Goal: Task Accomplishment & Management: Manage account settings

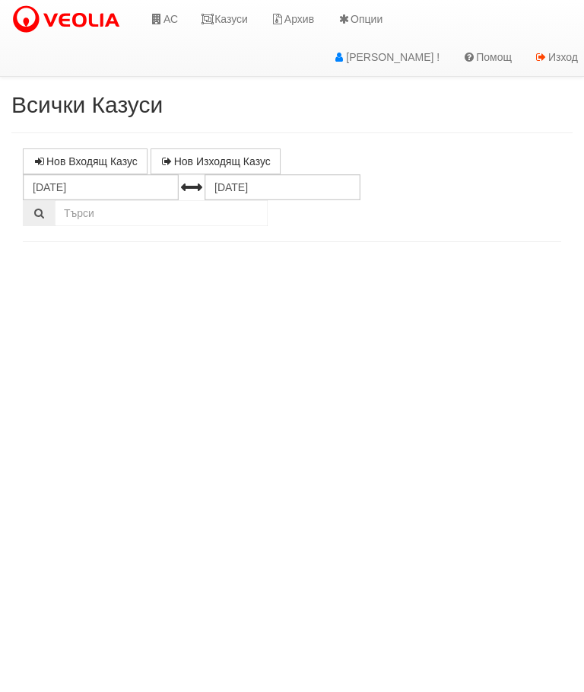
select select "10"
select select "1"
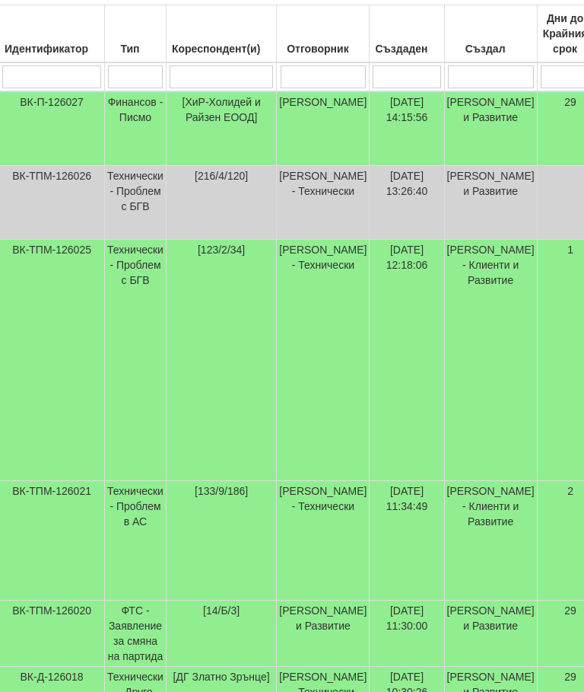
scroll to position [392, 0]
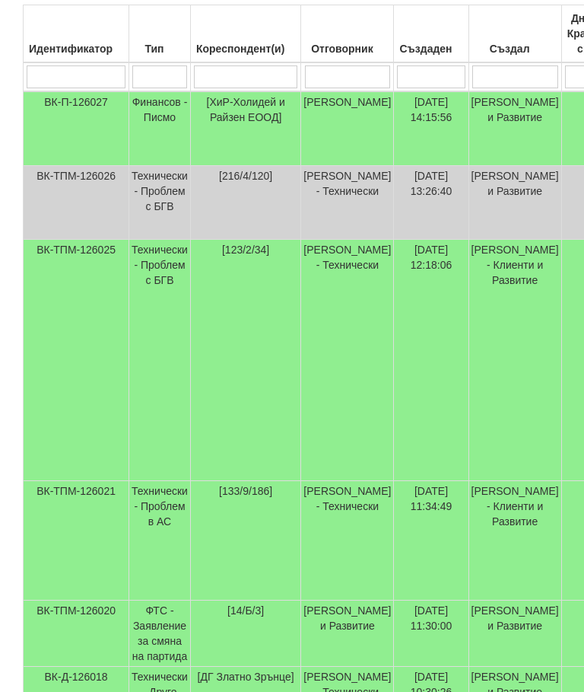
click at [166, 184] on td "Технически - Проблем с БГВ" at bounding box center [160, 203] width 62 height 74
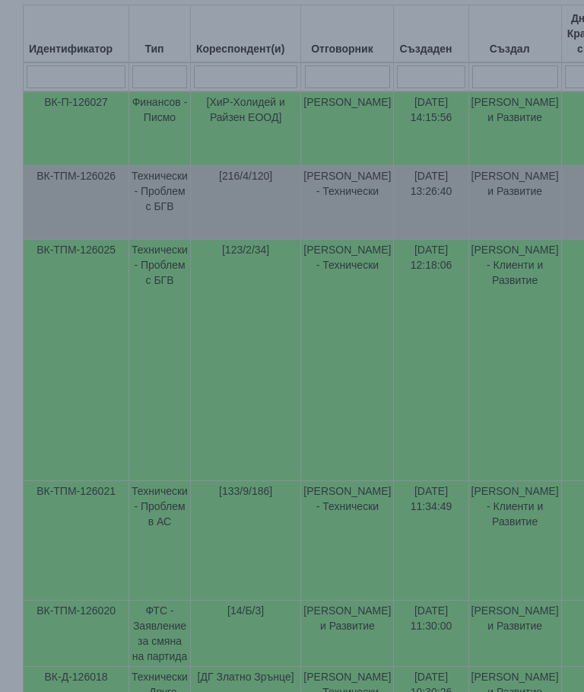
select select "10"
select select "1"
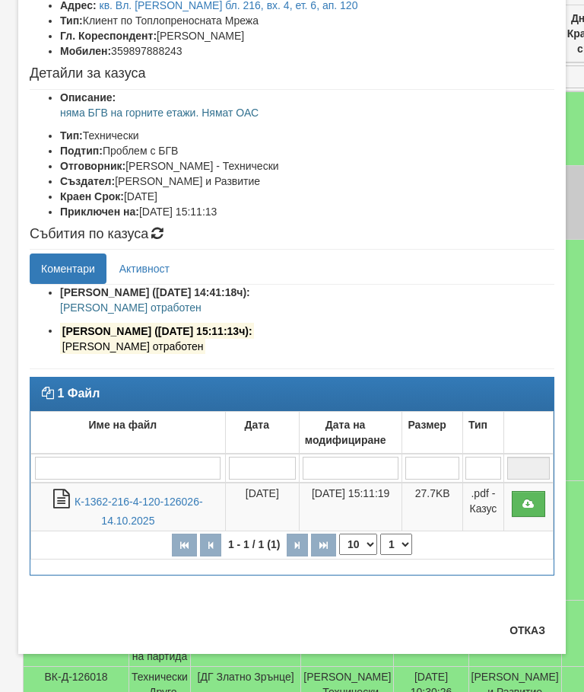
scroll to position [115, 0]
click at [533, 632] on button "Отказ" at bounding box center [528, 630] width 54 height 24
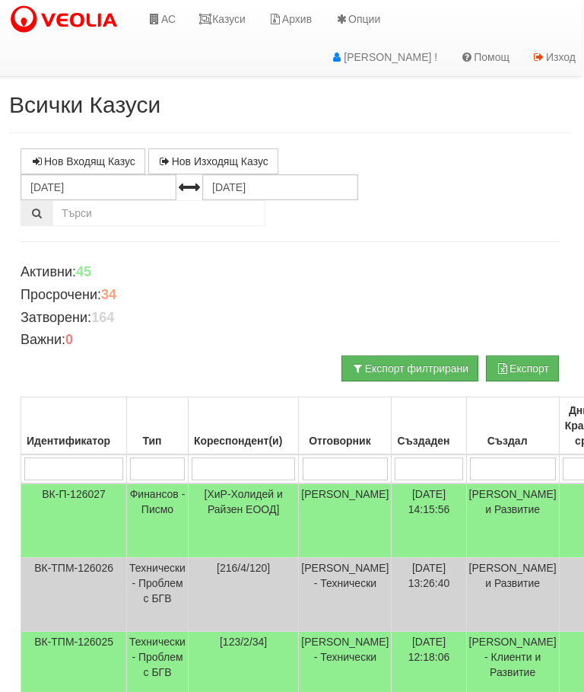
scroll to position [0, 2]
click at [219, 18] on link "Казуси" at bounding box center [222, 19] width 70 height 38
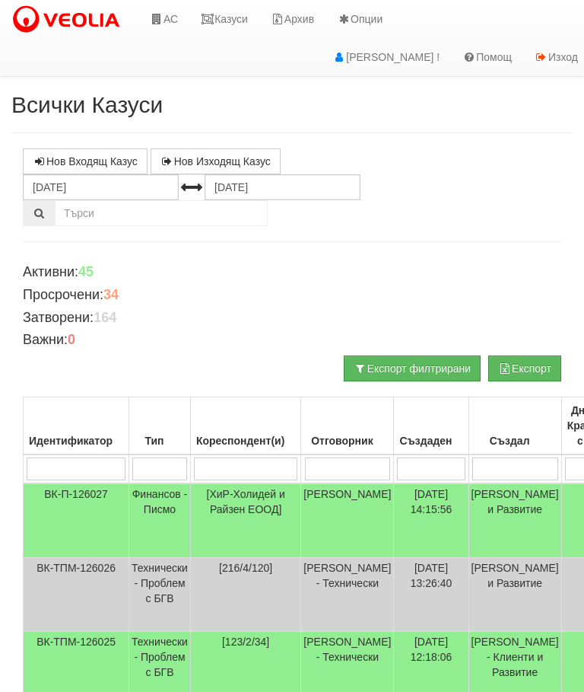
click at [225, 20] on link "Казуси" at bounding box center [224, 19] width 70 height 38
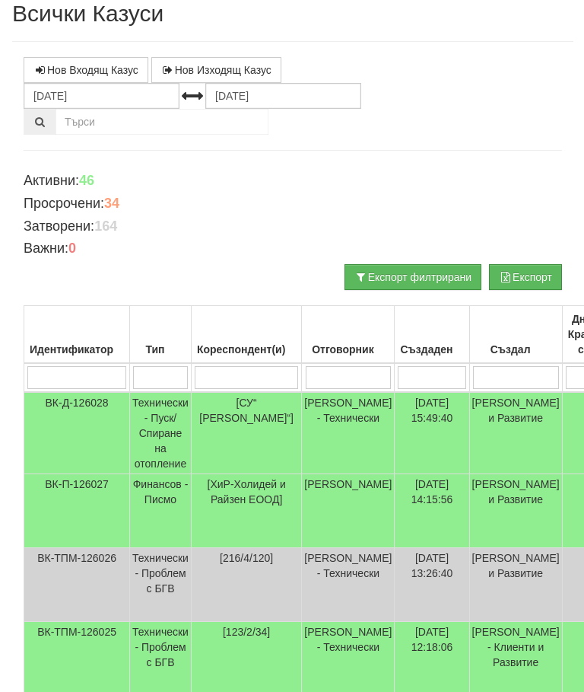
scroll to position [91, 0]
click at [234, 380] on input "search" at bounding box center [245, 377] width 103 height 23
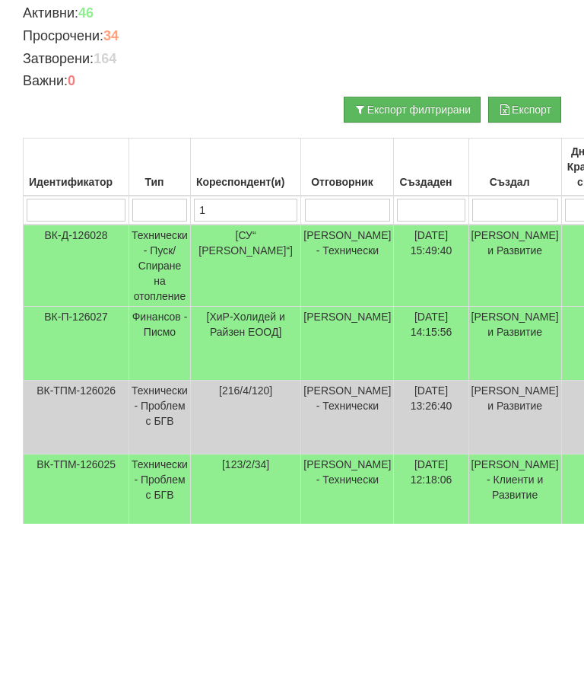
type input "10"
type input "105"
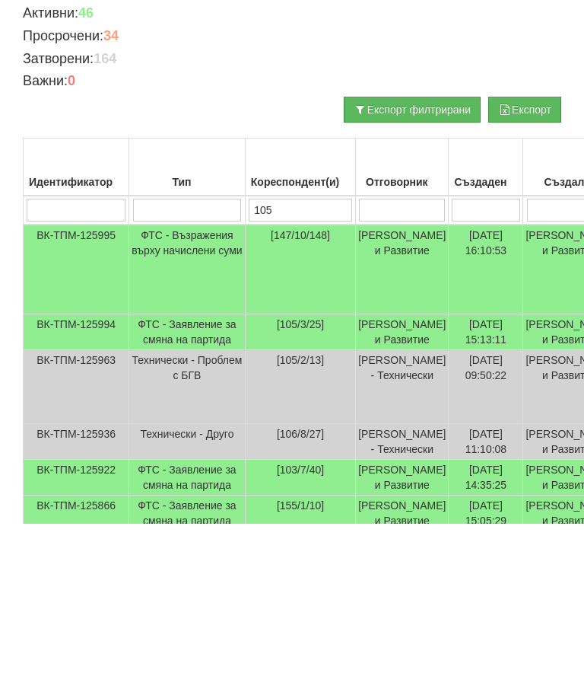
type input "105"
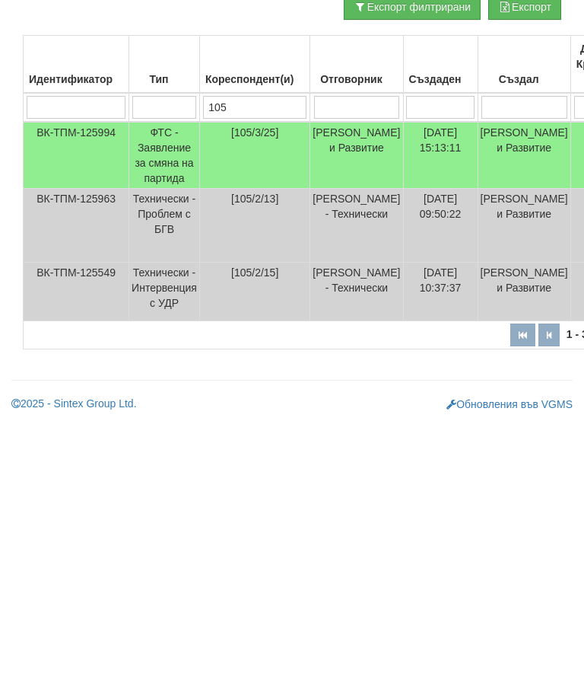
type input "10"
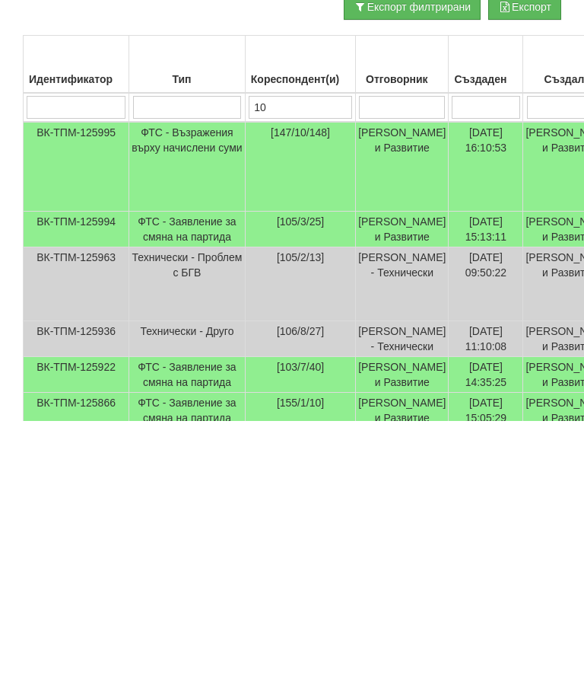
type input "104"
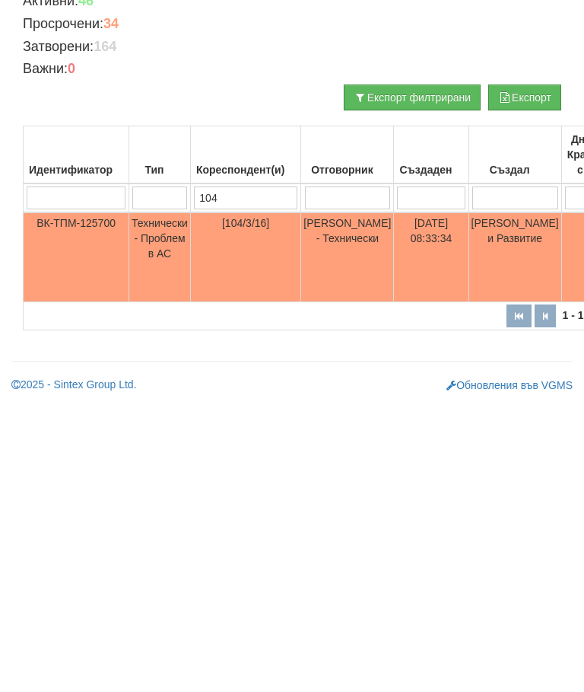
scroll to position [0, 0]
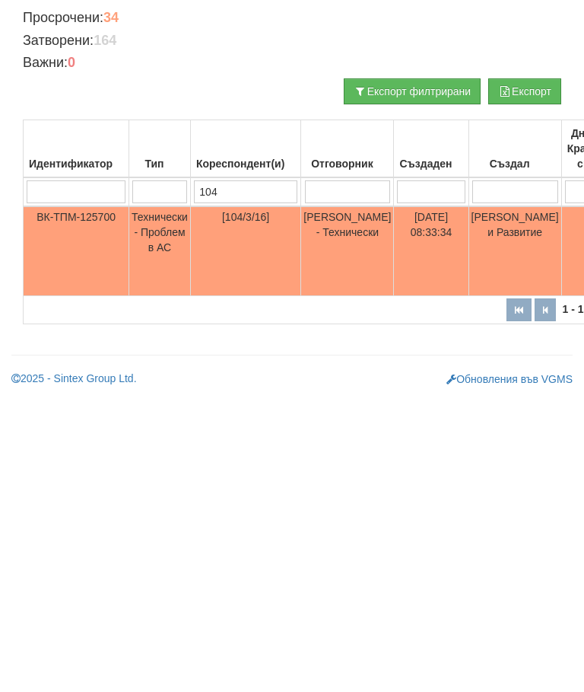
type input "104"
click at [154, 483] on td "Технически - Проблем в АС" at bounding box center [160, 528] width 62 height 90
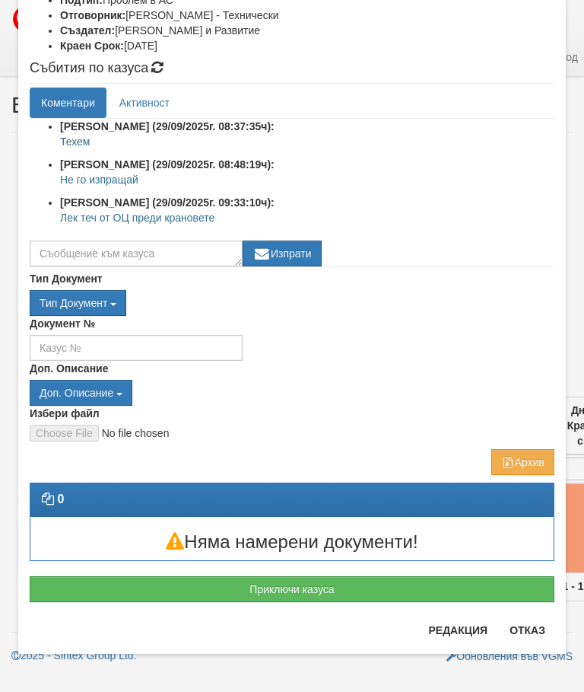
scroll to position [266, 0]
click at [312, 594] on button "Приключи казуса" at bounding box center [292, 589] width 525 height 26
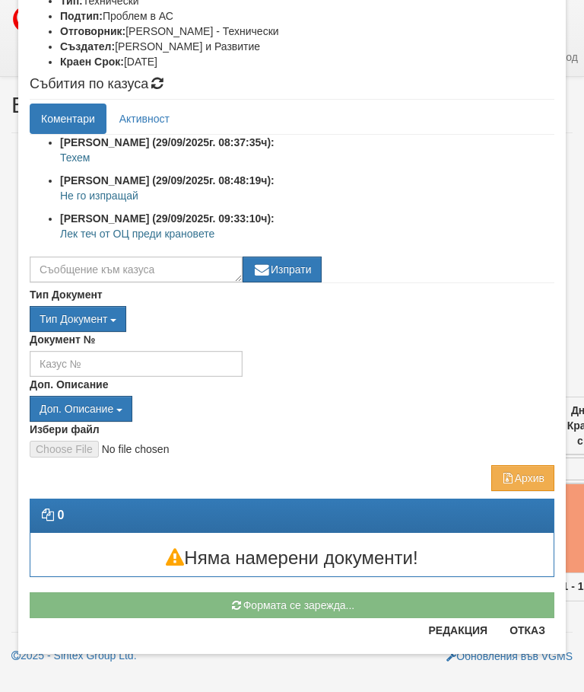
scroll to position [250, 0]
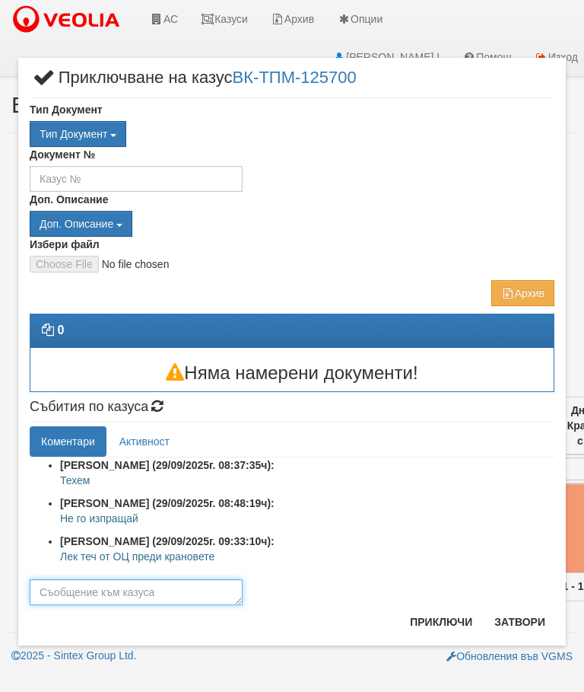
click at [56, 583] on textarea at bounding box center [136, 592] width 213 height 26
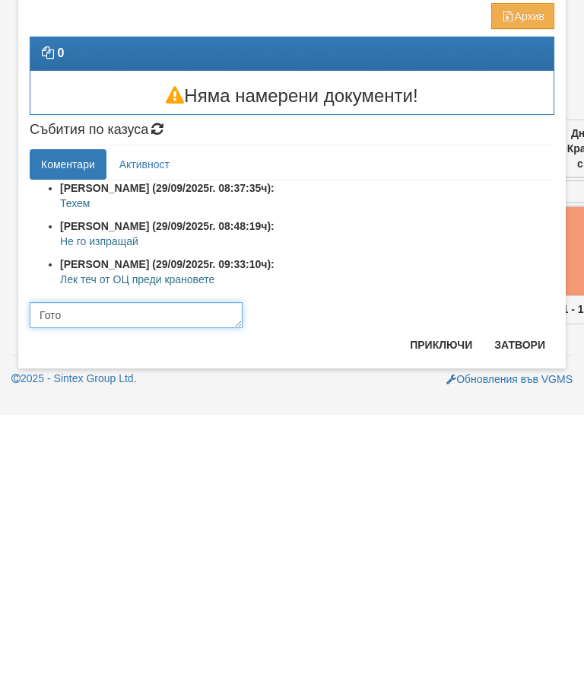
type textarea "Готов"
click at [441, 610] on button "Приключи" at bounding box center [441, 622] width 81 height 24
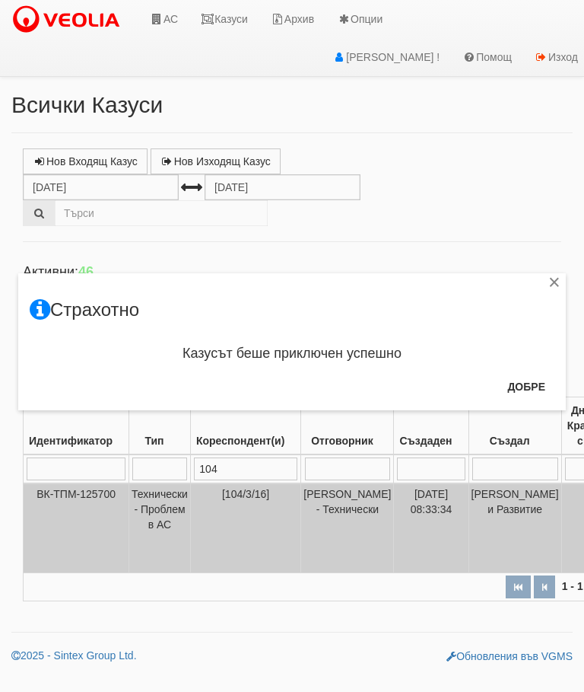
click at [517, 377] on button "Добре" at bounding box center [526, 386] width 56 height 24
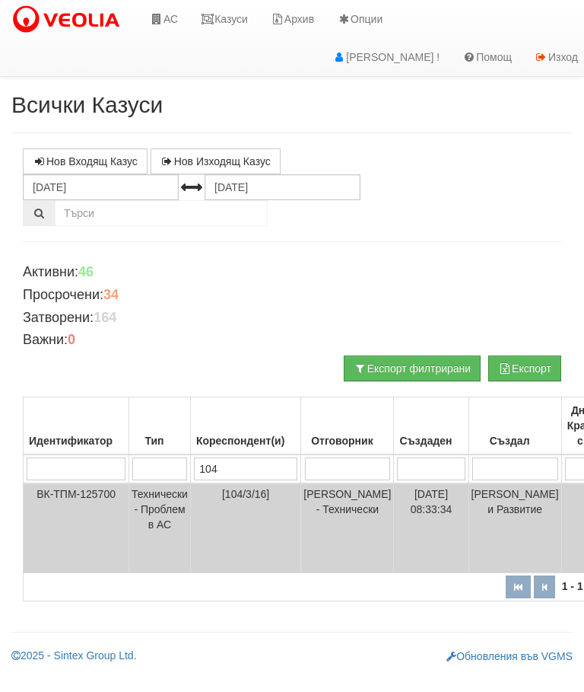
click at [222, 18] on link "Казуси" at bounding box center [224, 19] width 70 height 38
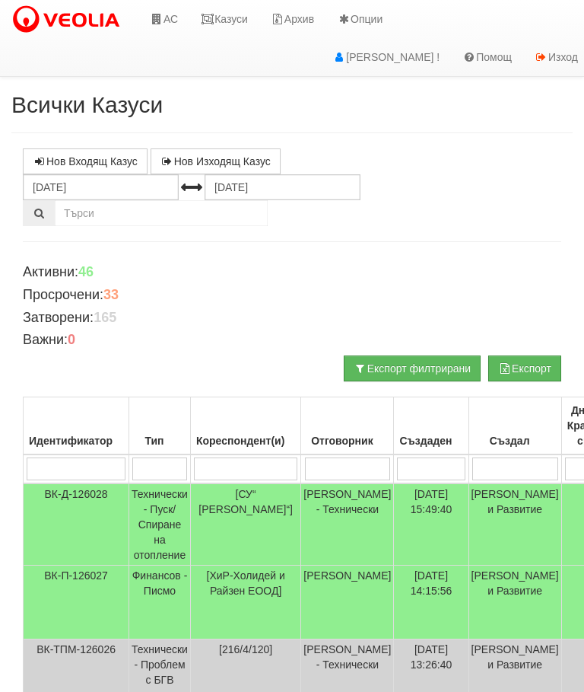
click at [231, 6] on link "Казуси" at bounding box center [224, 19] width 70 height 38
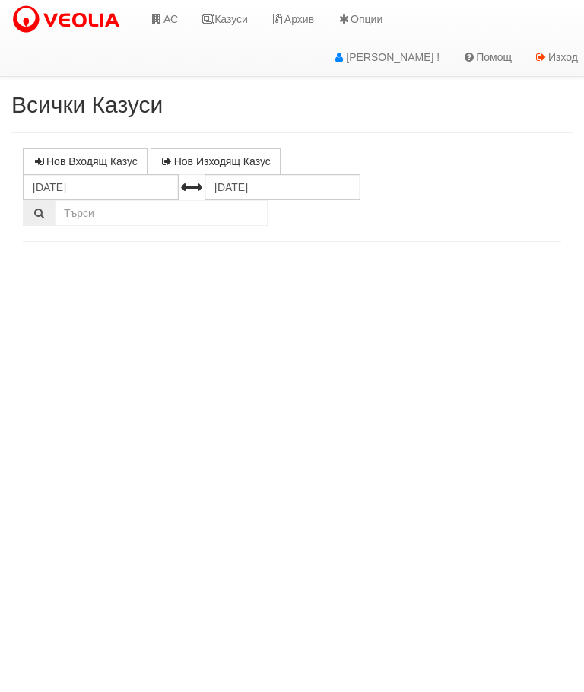
select select "10"
select select "1"
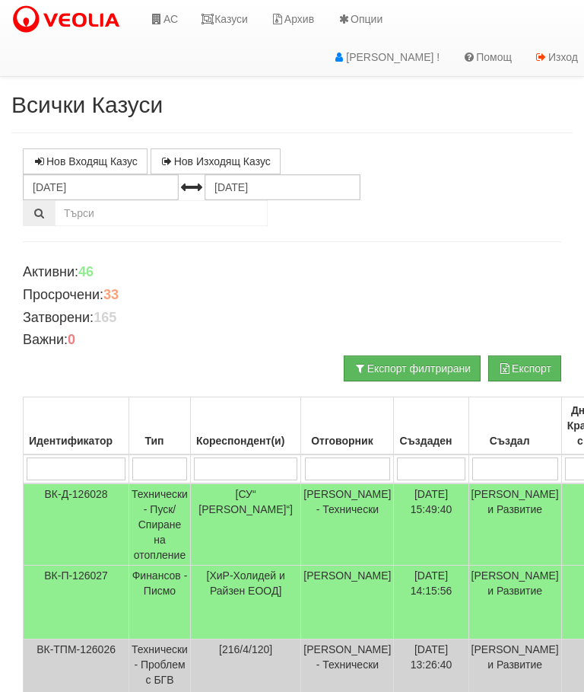
click at [231, 25] on link "Казуси" at bounding box center [224, 19] width 70 height 38
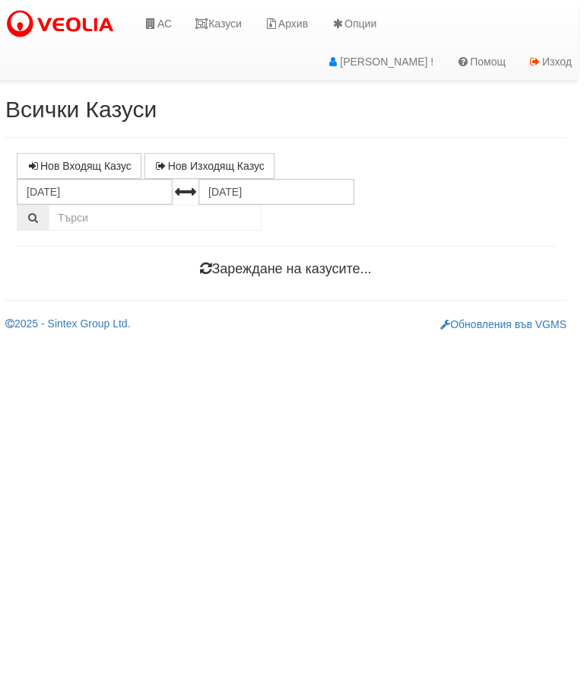
scroll to position [0, 5]
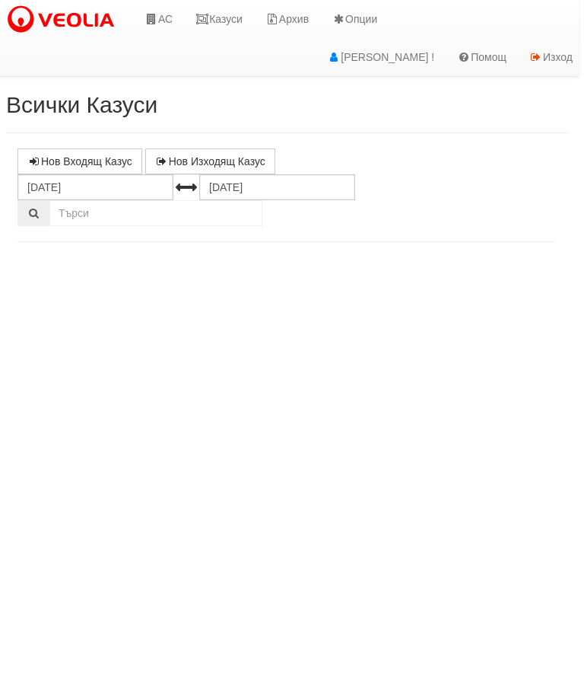
select select "10"
select select "1"
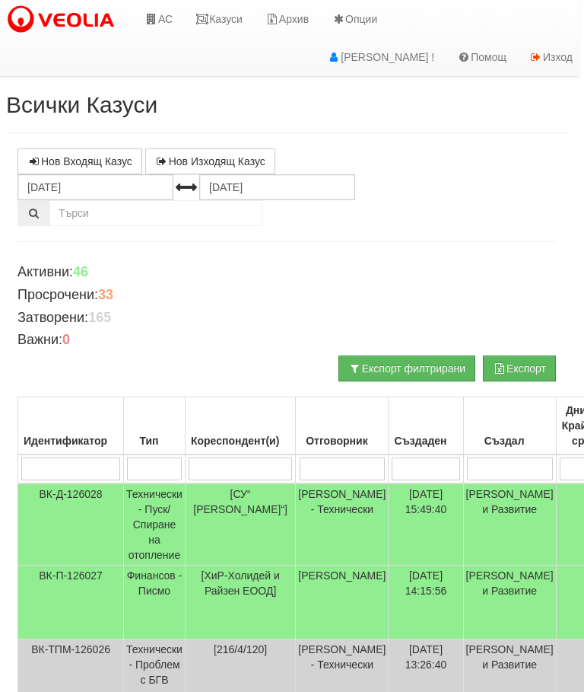
click at [227, 10] on link "Казуси" at bounding box center [219, 19] width 70 height 38
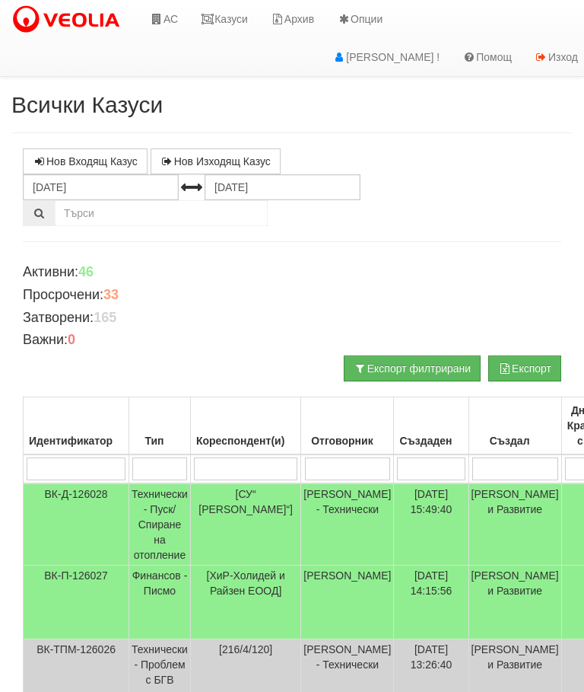
click at [216, 27] on link "Казуси" at bounding box center [224, 19] width 70 height 38
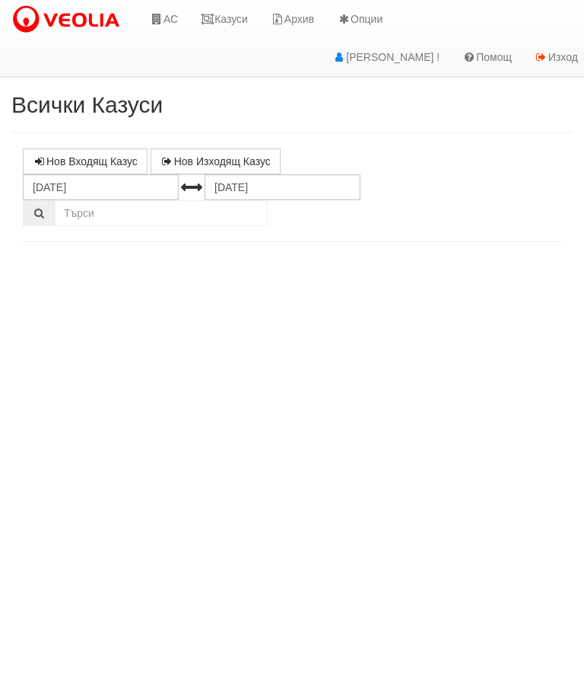
select select "10"
select select "1"
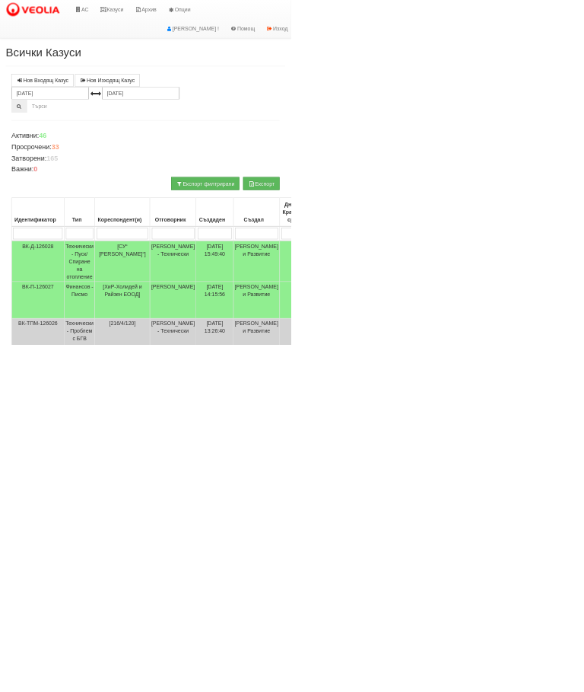
click at [145, 173] on link "Нов Входящ Казус" at bounding box center [85, 161] width 125 height 26
click at [233, 30] on link "Казуси" at bounding box center [224, 19] width 70 height 38
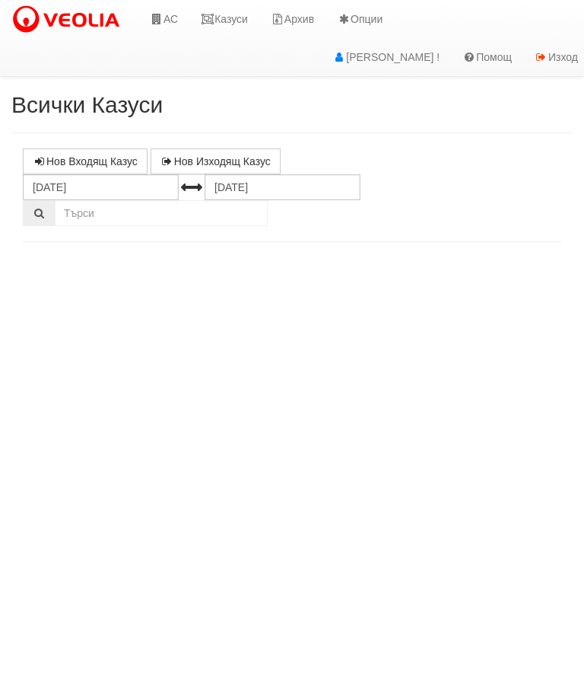
select select "10"
select select "1"
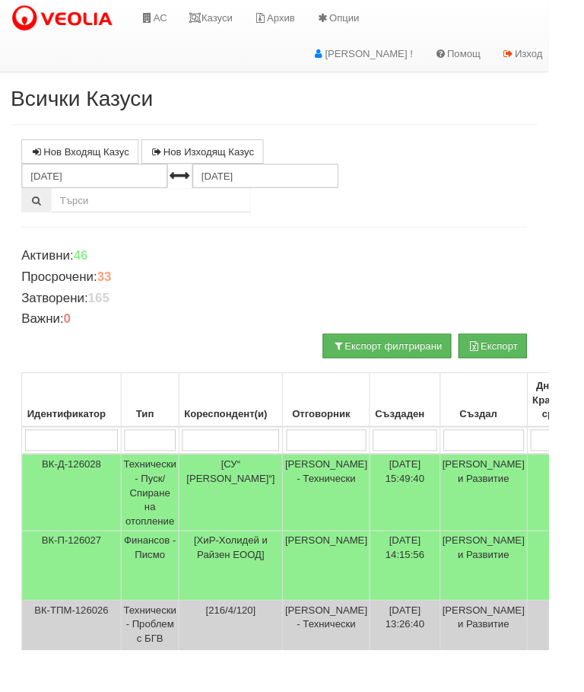
click at [226, 22] on link "Казуси" at bounding box center [224, 19] width 70 height 38
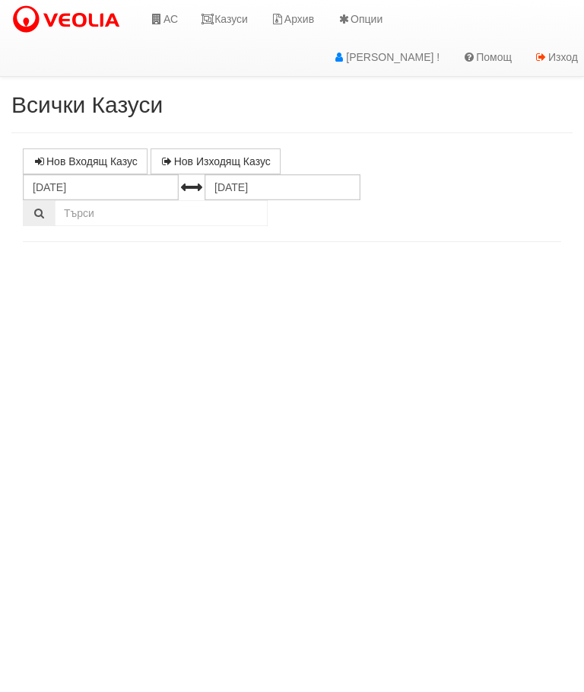
select select "10"
select select "1"
